Goal: Communication & Community: Answer question/provide support

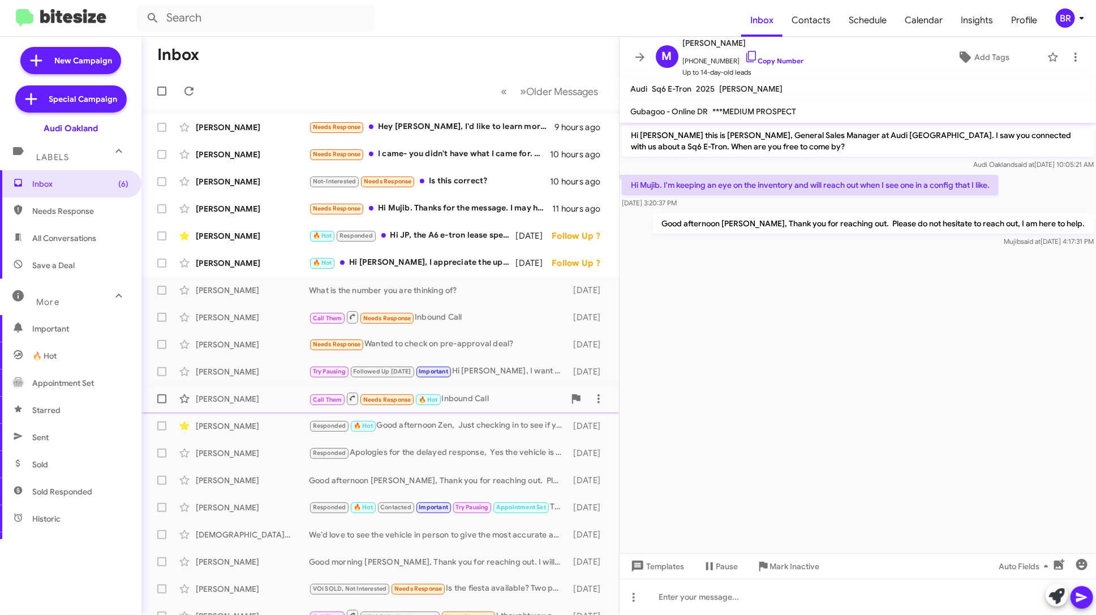
click at [258, 407] on div "Ben T Call Them Needs Response 🔥 Hot Inbound Call 3 days ago" at bounding box center [381, 399] width 460 height 23
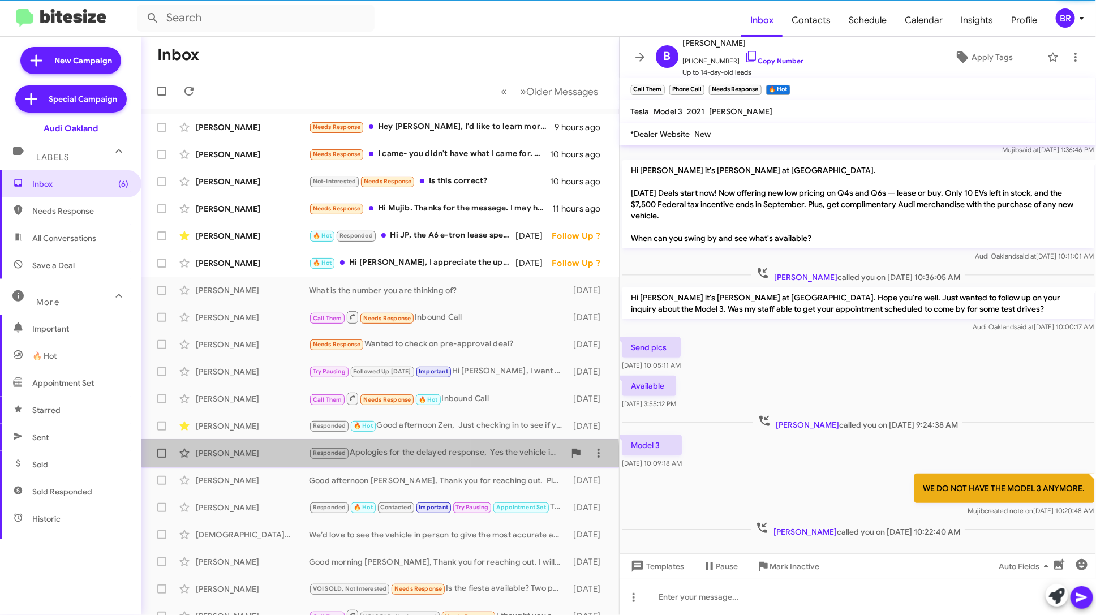
click at [258, 462] on div "Adit Kadam Responded Apologies for the delayed response, Yes the vehicle is sti…" at bounding box center [381, 453] width 460 height 23
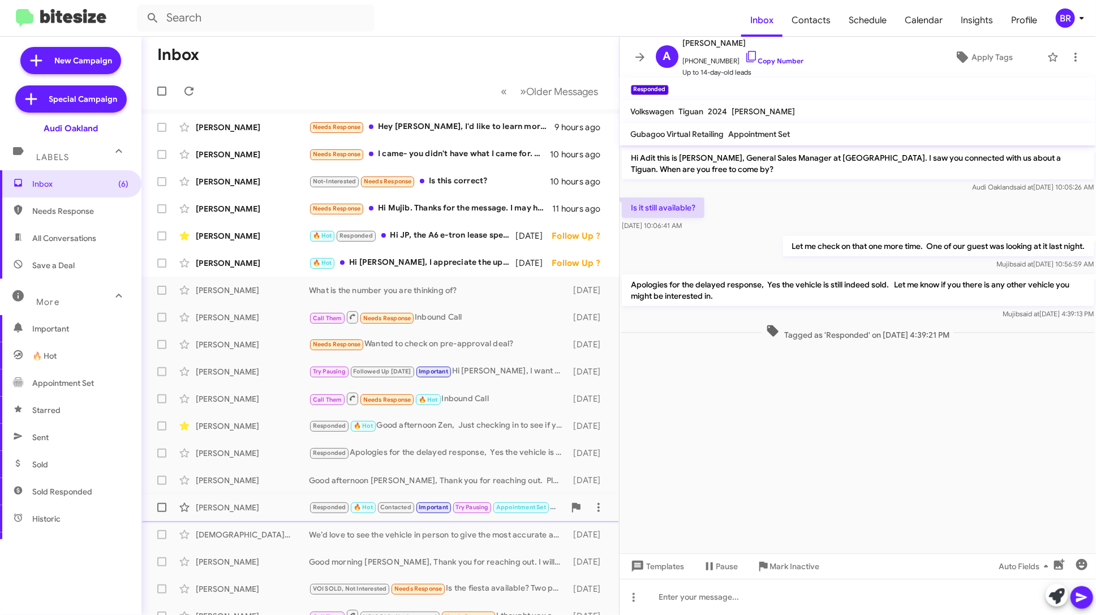
click at [258, 501] on div "Jeff Lum Responded 🔥 Hot Contacted Important Try Pausing Appointment Set Thank …" at bounding box center [381, 507] width 460 height 23
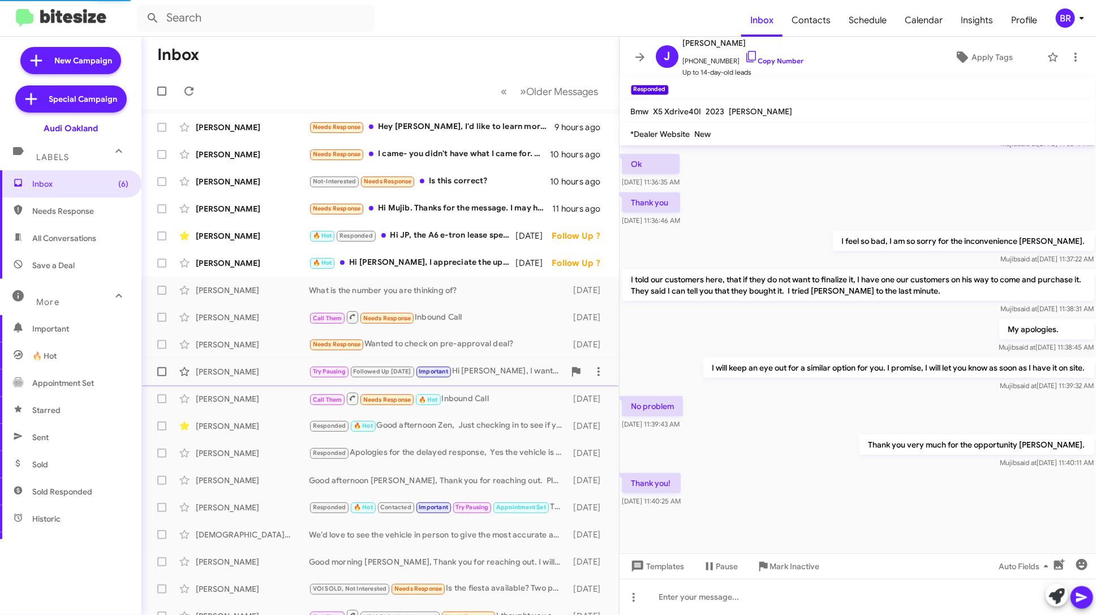
click at [254, 380] on div "Rachel Lee Try Pausing Followed Up Today Important Hi Rachel, I want to sincere…" at bounding box center [381, 372] width 460 height 23
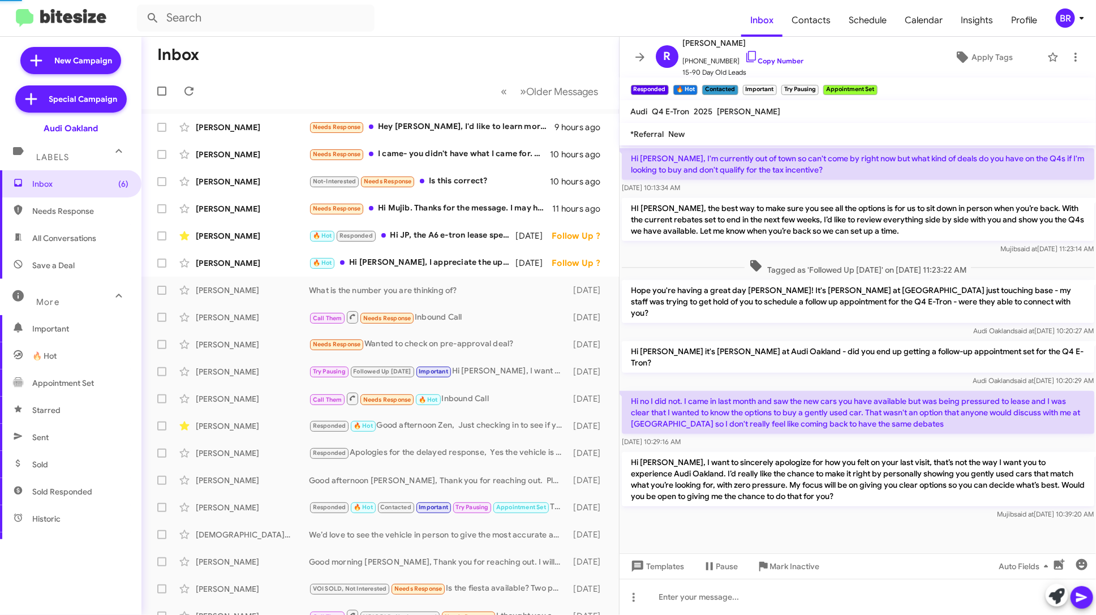
scroll to position [232, 0]
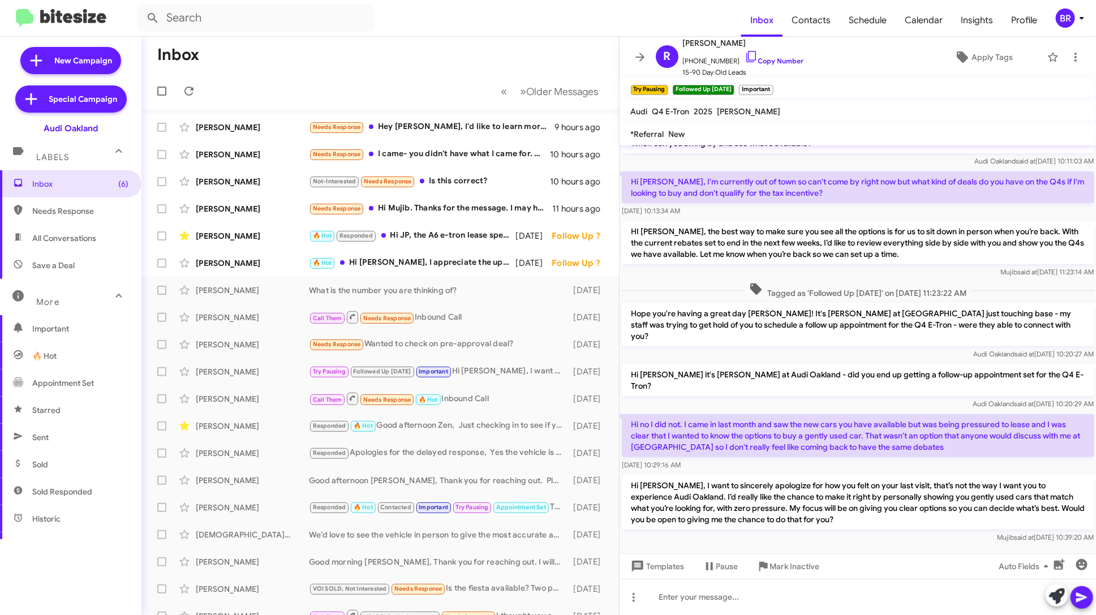
click at [1073, 23] on div "BR" at bounding box center [1065, 17] width 19 height 19
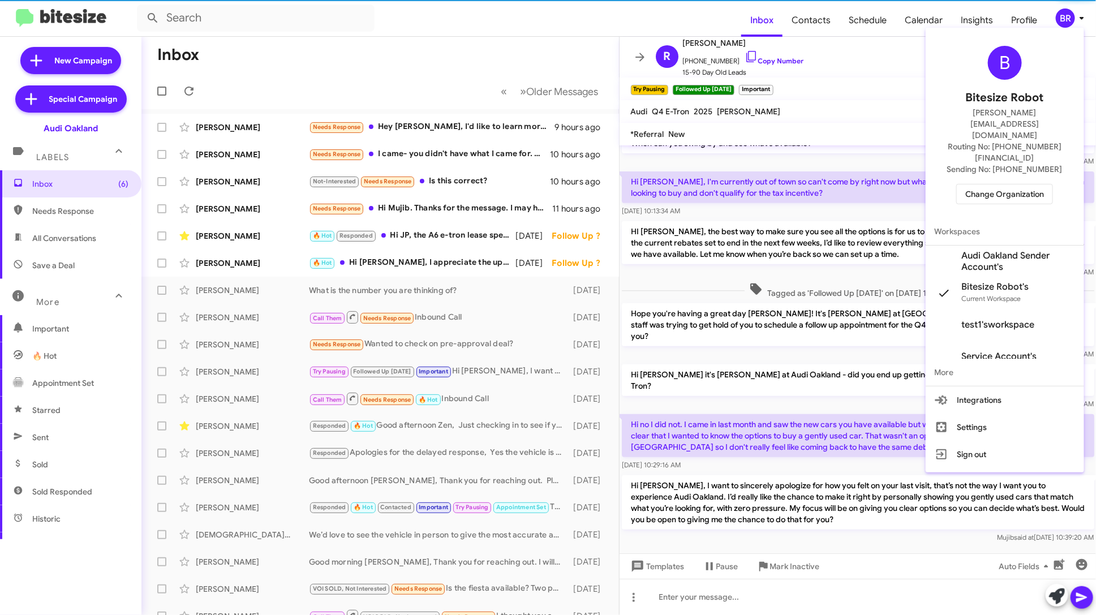
click at [1028, 185] on span "Change Organization" at bounding box center [1005, 194] width 79 height 19
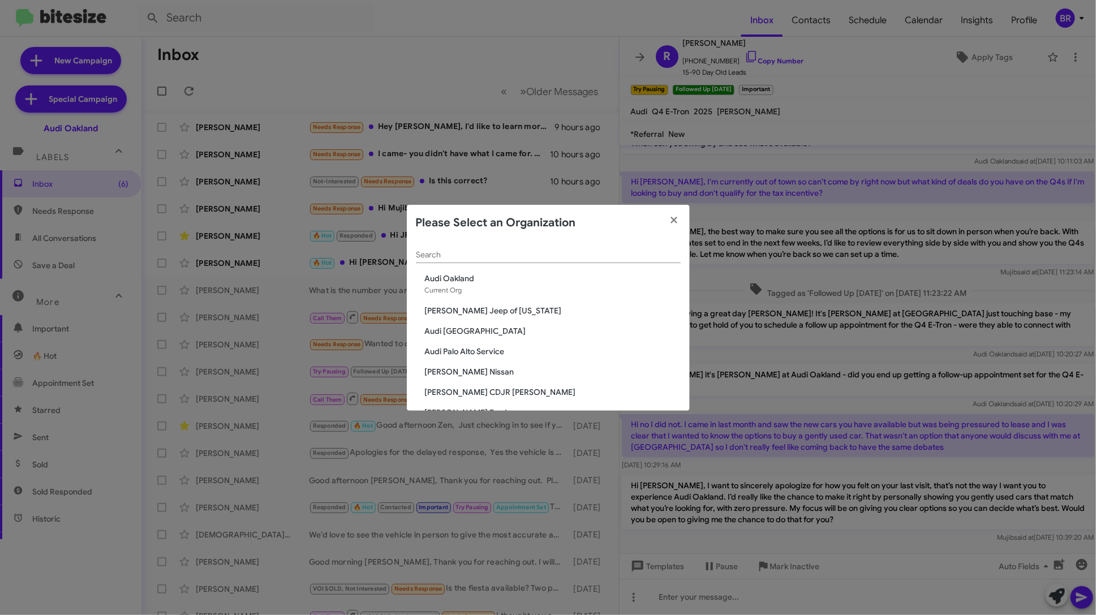
click at [477, 316] on span "[PERSON_NAME] Jeep of [US_STATE]" at bounding box center [553, 310] width 256 height 11
click at [475, 310] on span "[PERSON_NAME] Jeep of [US_STATE]" at bounding box center [553, 310] width 256 height 11
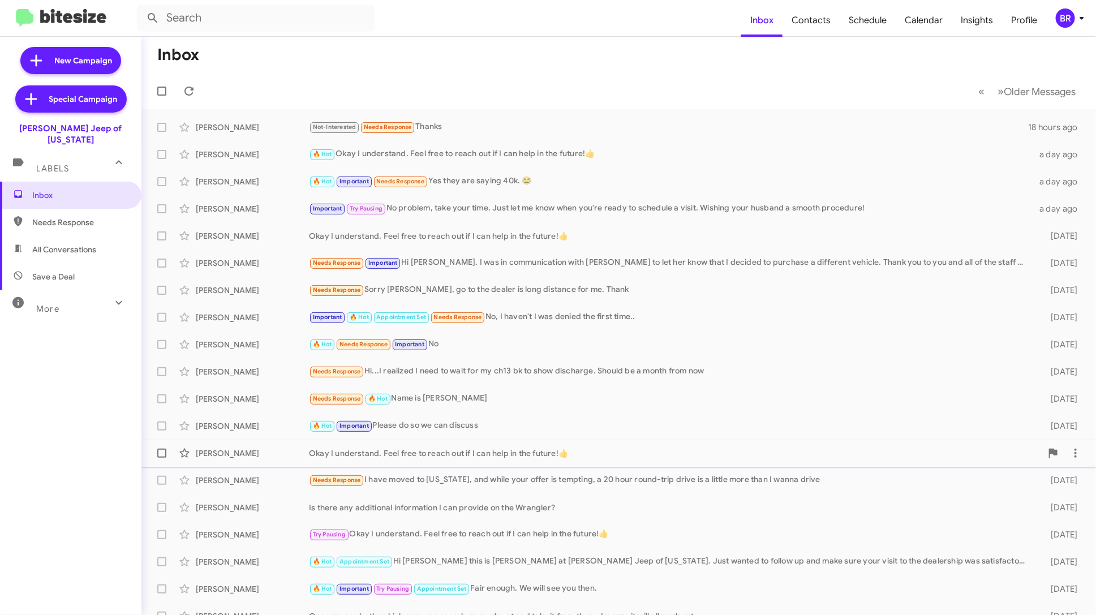
click at [466, 444] on div "[PERSON_NAME] Okay I understand. Feel free to reach out if I can help in the fu…" at bounding box center [619, 453] width 937 height 23
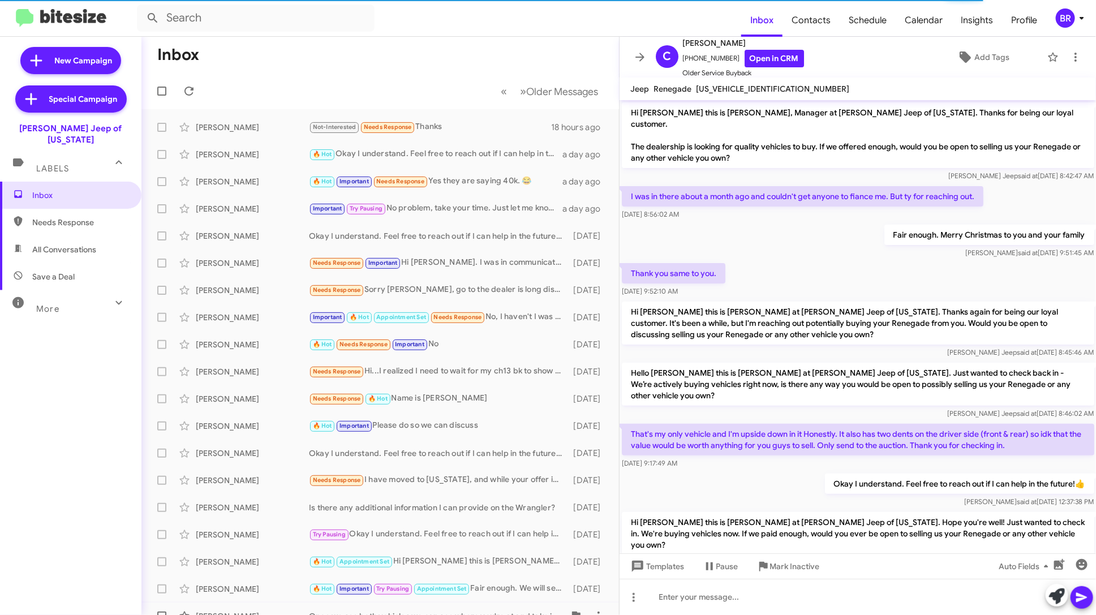
scroll to position [196, 0]
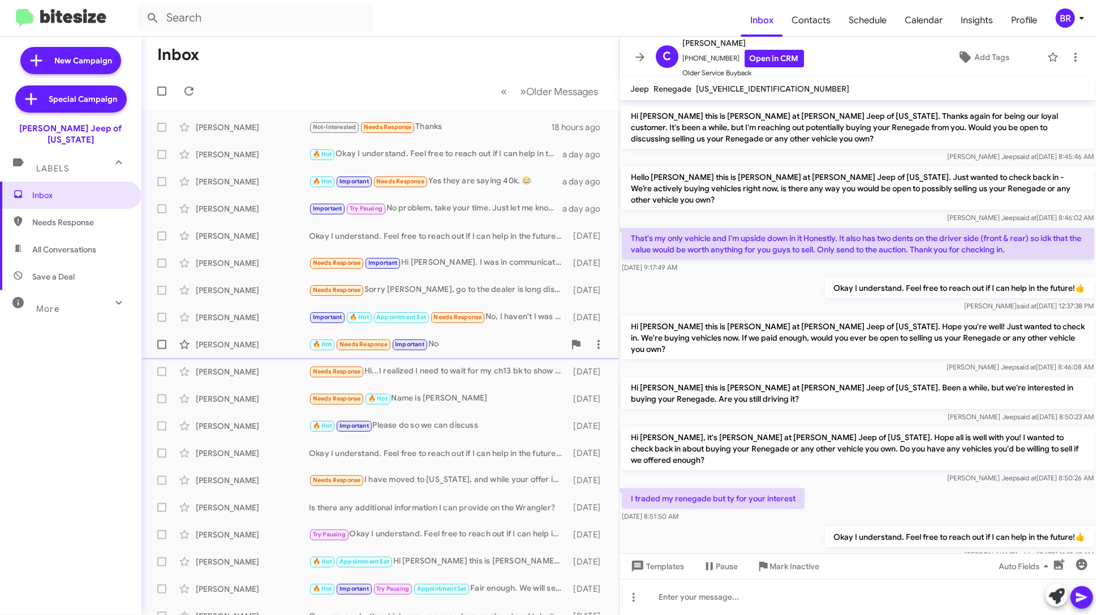
click at [291, 345] on div "[PERSON_NAME]" at bounding box center [252, 344] width 113 height 11
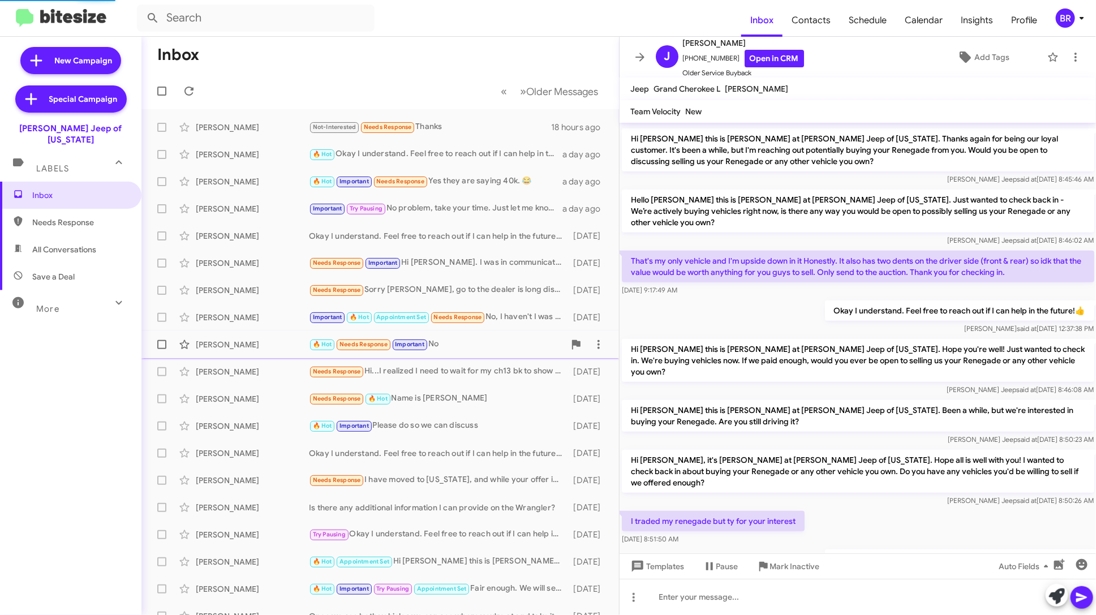
scroll to position [451, 0]
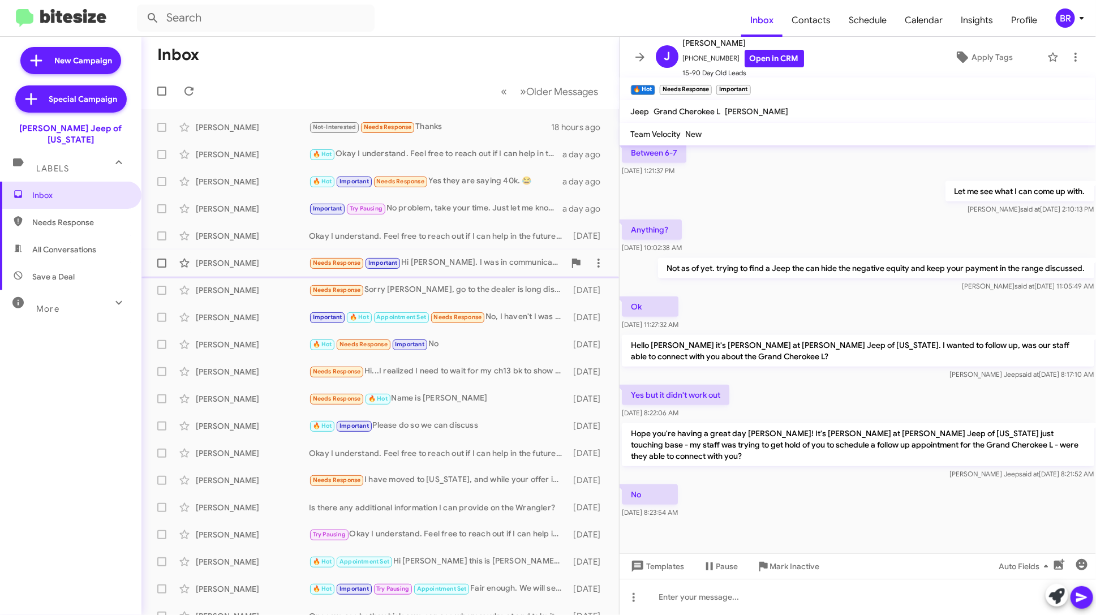
click at [295, 259] on div "[PERSON_NAME]" at bounding box center [252, 263] width 113 height 11
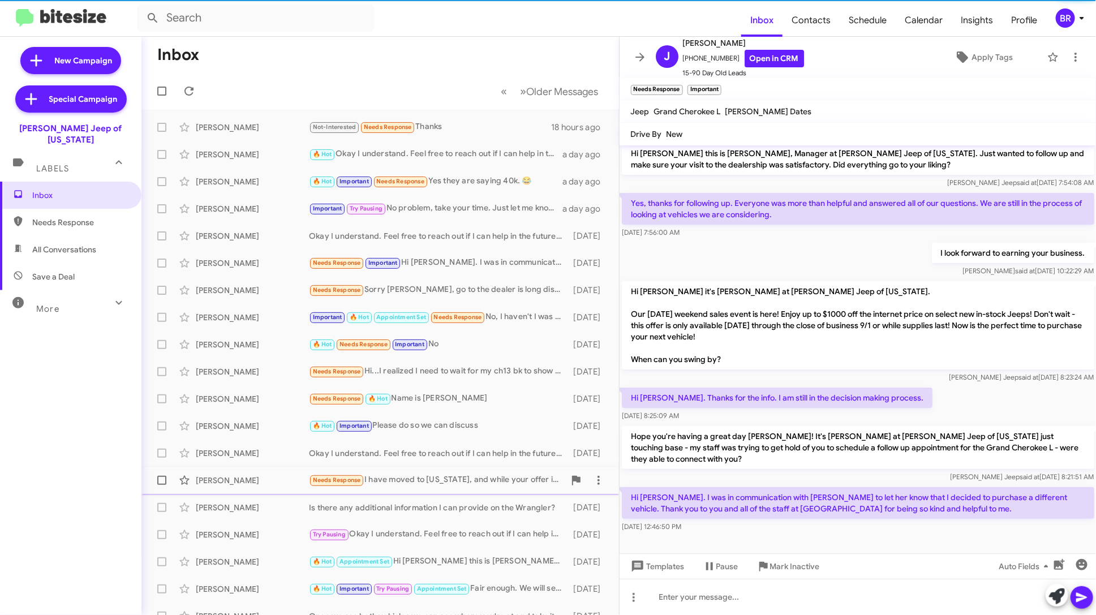
click at [344, 470] on div "[PERSON_NAME] Needs Response I have moved to [US_STATE], and while your offer i…" at bounding box center [381, 480] width 460 height 23
